Goal: Communication & Community: Ask a question

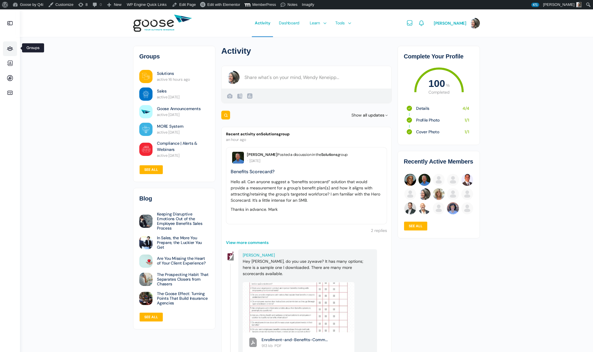
click at [12, 48] on icon at bounding box center [10, 48] width 14 height 7
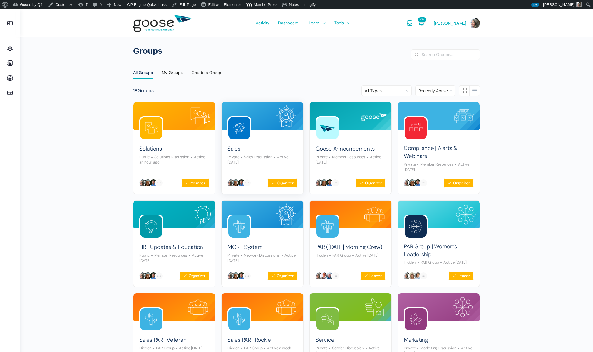
click at [237, 132] on img at bounding box center [239, 128] width 22 height 22
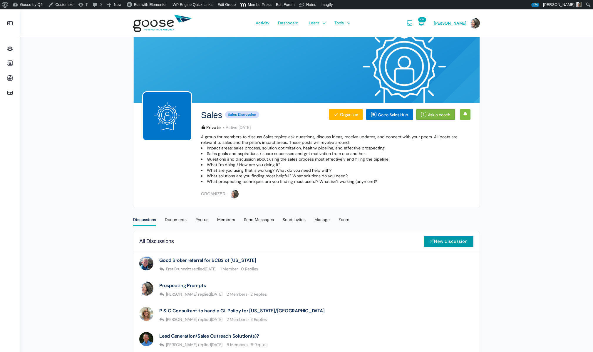
click at [427, 115] on link "Ask a coach" at bounding box center [435, 114] width 39 height 11
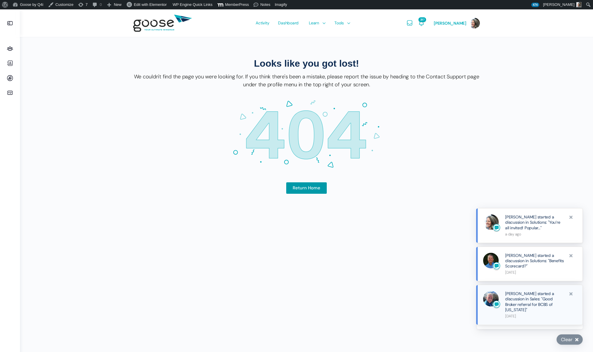
click at [526, 300] on link "[PERSON_NAME] started a discussion in Sales: "Good Broker referral for BCBS of …" at bounding box center [535, 301] width 60 height 21
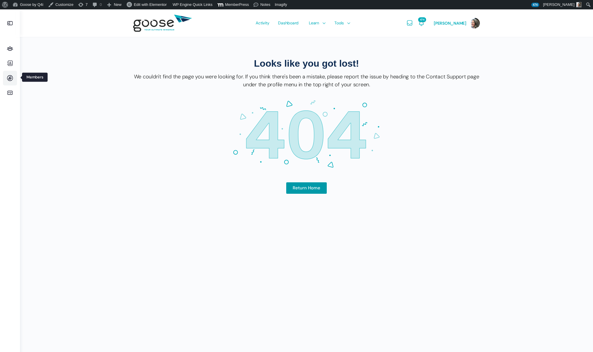
click at [10, 78] on icon at bounding box center [10, 78] width 14 height 7
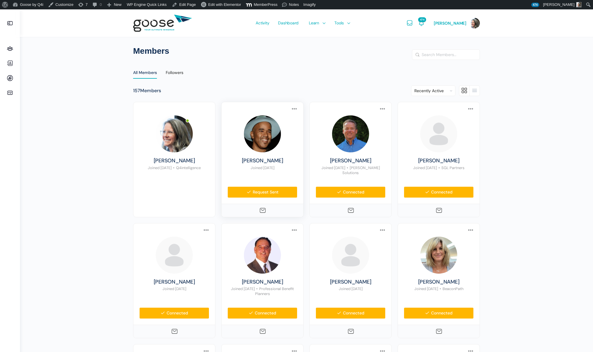
click at [260, 157] on div "Joel Daniels Joined Aug 2022 Request Sent Send Message Request Sent" at bounding box center [262, 146] width 70 height 63
click at [260, 160] on link "Joel Daniels" at bounding box center [262, 161] width 70 height 6
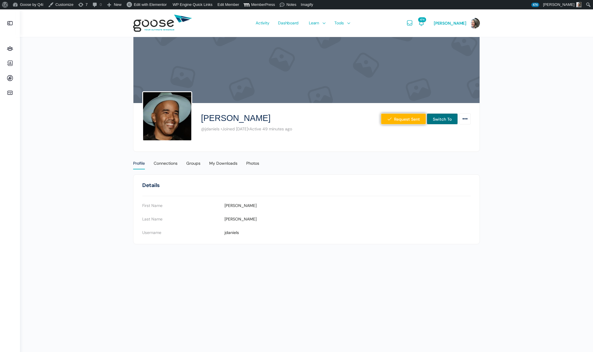
click at [443, 117] on link "Switch To" at bounding box center [441, 118] width 31 height 11
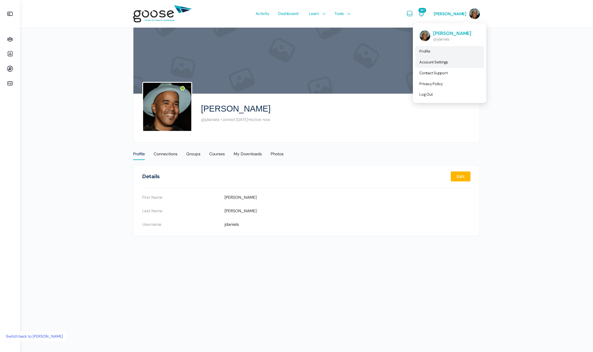
click at [444, 63] on span "Account Settings" at bounding box center [433, 62] width 29 height 5
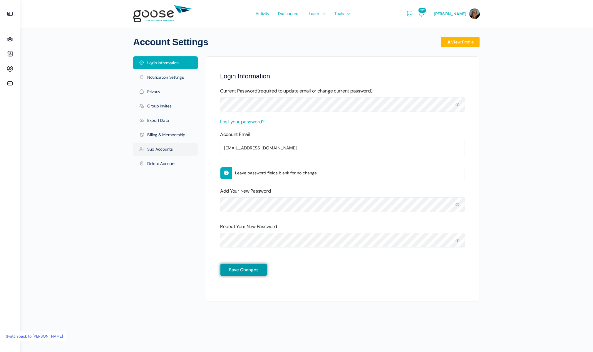
click at [165, 149] on link "Sub Accounts" at bounding box center [165, 149] width 65 height 13
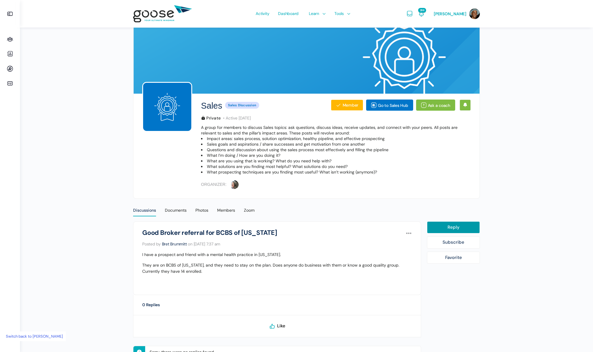
scroll to position [25, 0]
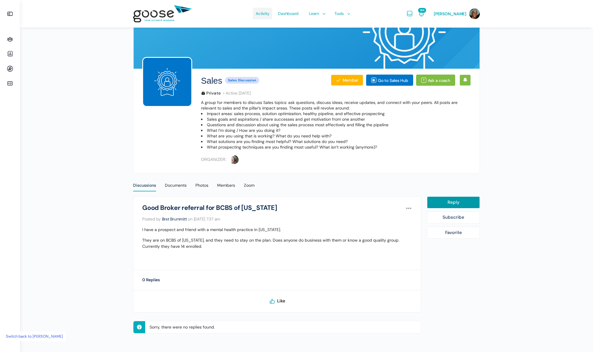
click at [268, 14] on span "Activity" at bounding box center [262, 14] width 14 height 28
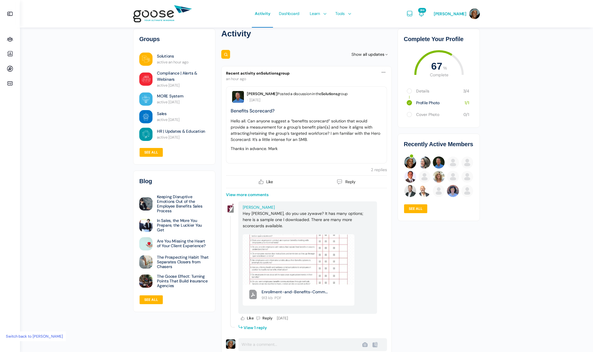
scroll to position [8, 0]
drag, startPoint x: 558, startPoint y: 47, endPoint x: 555, endPoint y: 21, distance: 27.0
